Goal: Use online tool/utility: Use online tool/utility

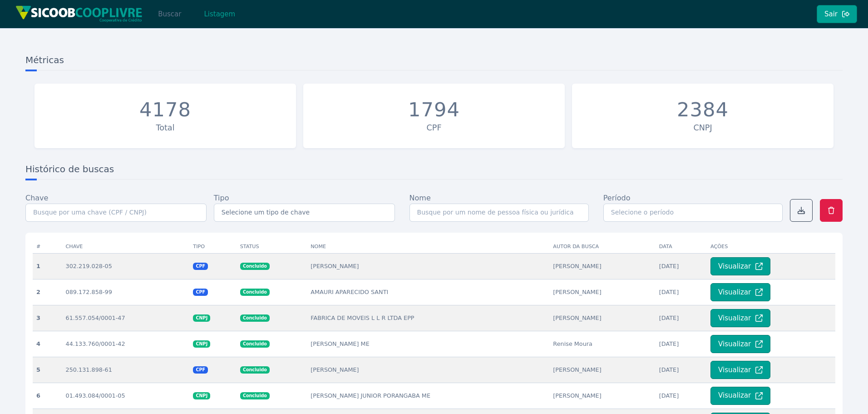
click at [172, 17] on button "Buscar" at bounding box center [169, 14] width 39 height 18
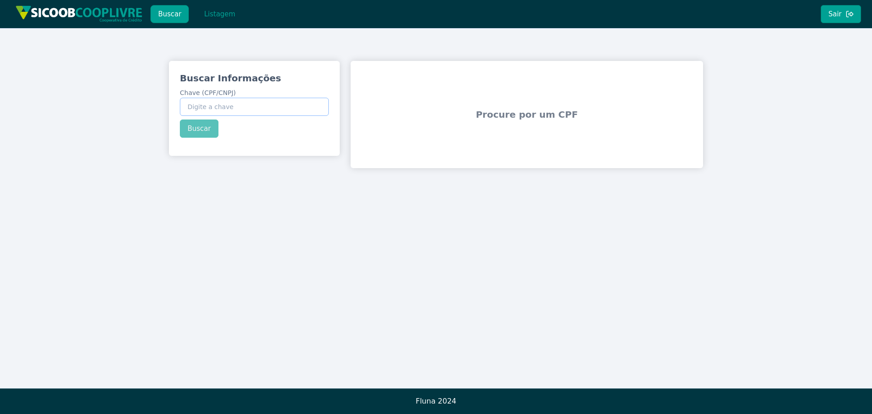
drag, startPoint x: 234, startPoint y: 97, endPoint x: 213, endPoint y: 109, distance: 23.6
click at [213, 109] on input "Chave (CPF/CNPJ)" at bounding box center [254, 107] width 149 height 18
paste input "54.250.791/0001-37"
type input "54.250.791/0001-37"
click at [192, 118] on div "Buscar Informações Chave (CPF/CNPJ) 54.250.791/0001-37 Buscar" at bounding box center [254, 105] width 171 height 88
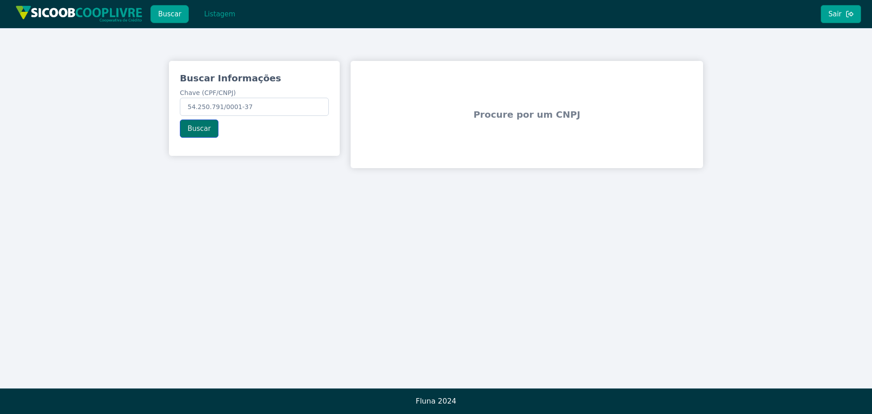
click at [198, 128] on button "Buscar" at bounding box center [199, 128] width 39 height 18
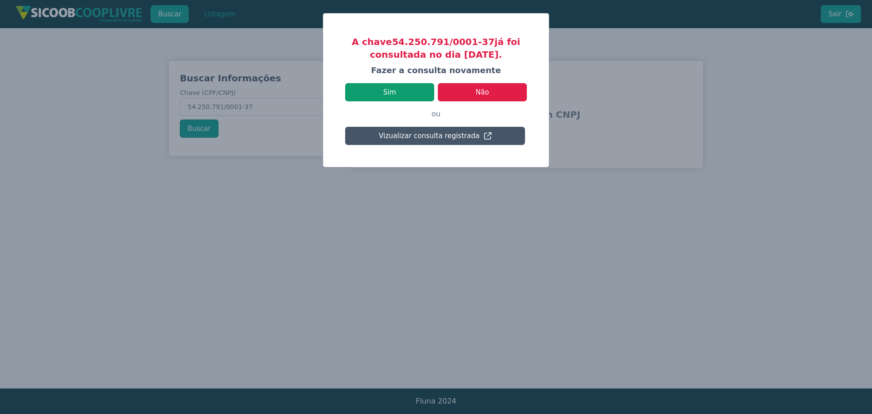
click at [407, 89] on button "Sim" at bounding box center [389, 92] width 89 height 18
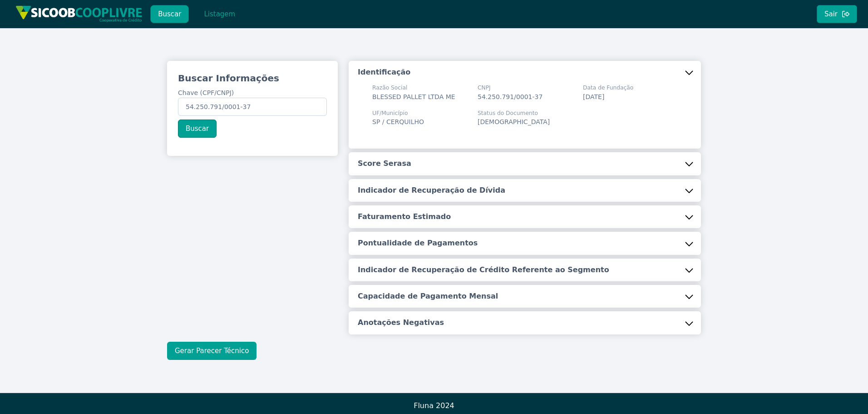
click at [225, 349] on button "Gerar Parecer Técnico" at bounding box center [211, 350] width 89 height 18
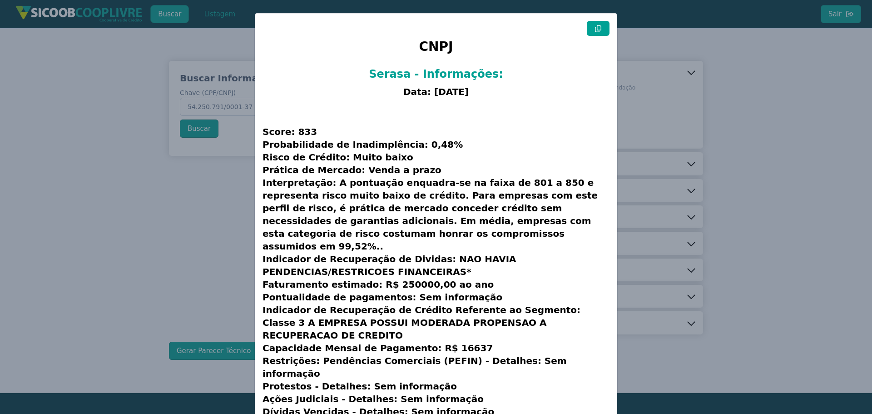
click at [596, 31] on icon at bounding box center [597, 28] width 7 height 7
